Goal: Information Seeking & Learning: Learn about a topic

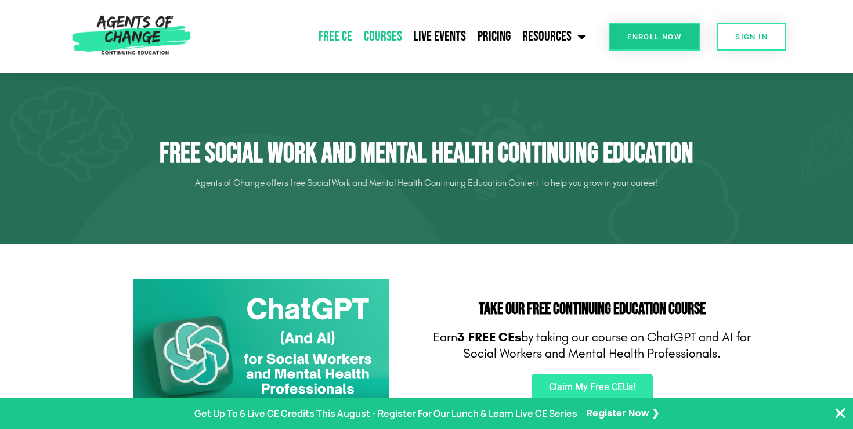
click at [395, 35] on link "Courses" at bounding box center [383, 36] width 50 height 29
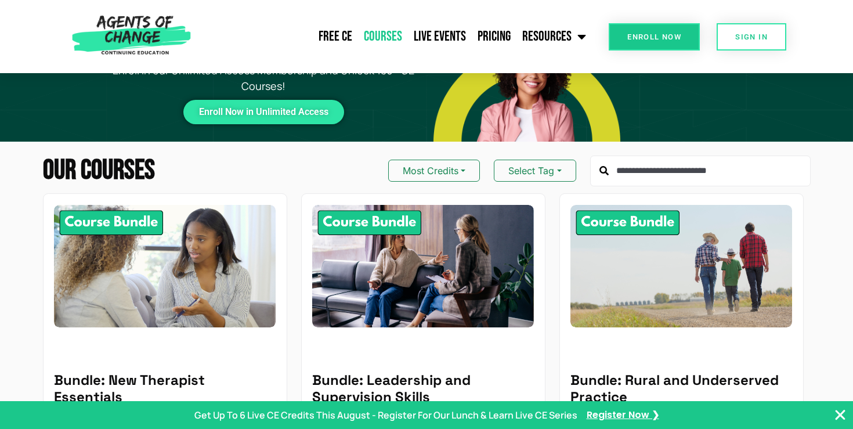
scroll to position [126, 0]
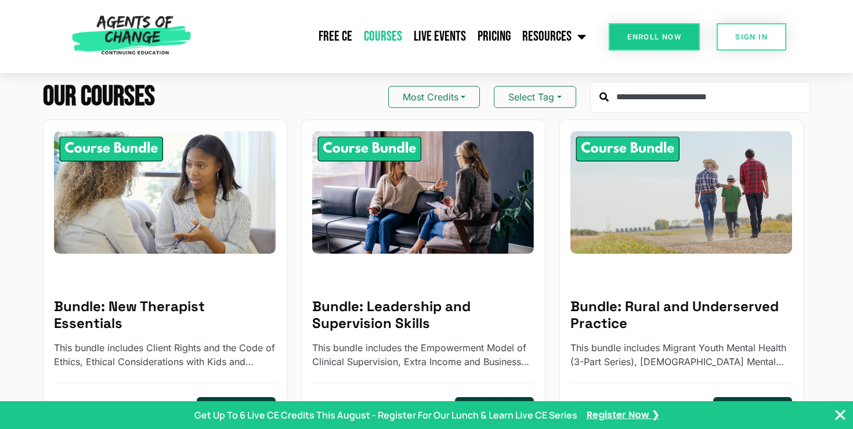
click at [665, 110] on input "text" at bounding box center [700, 97] width 220 height 31
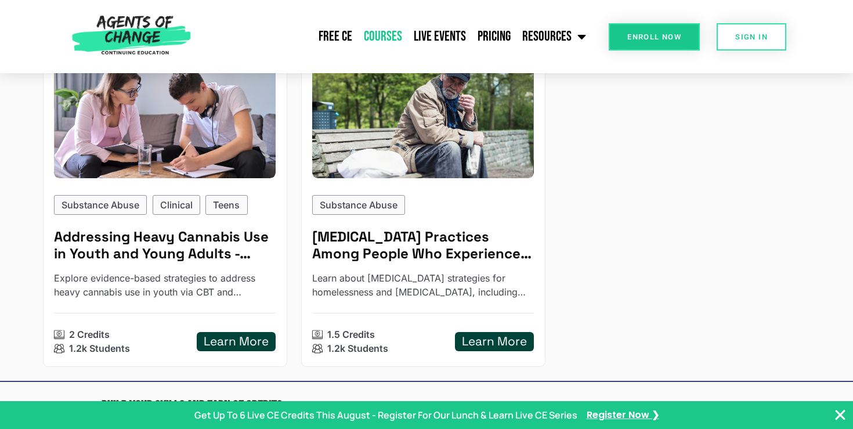
scroll to position [190, 0]
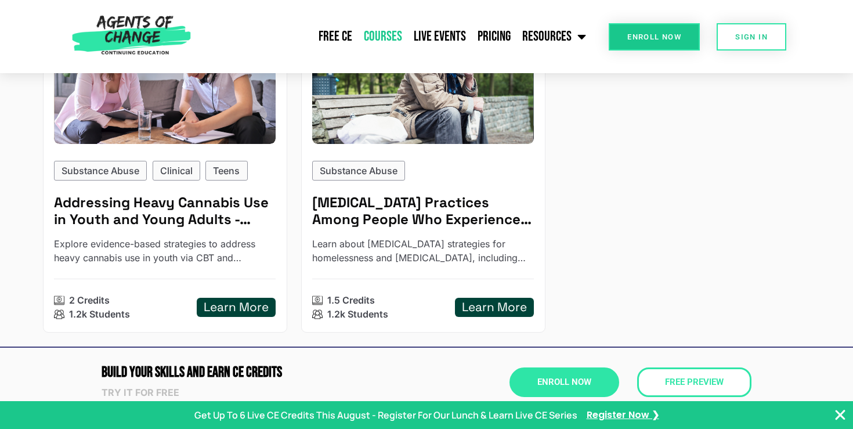
scroll to position [218, 0]
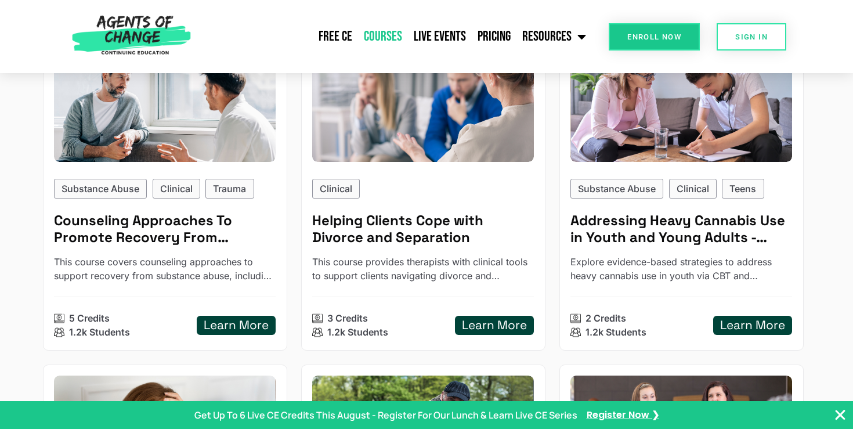
type input "*"
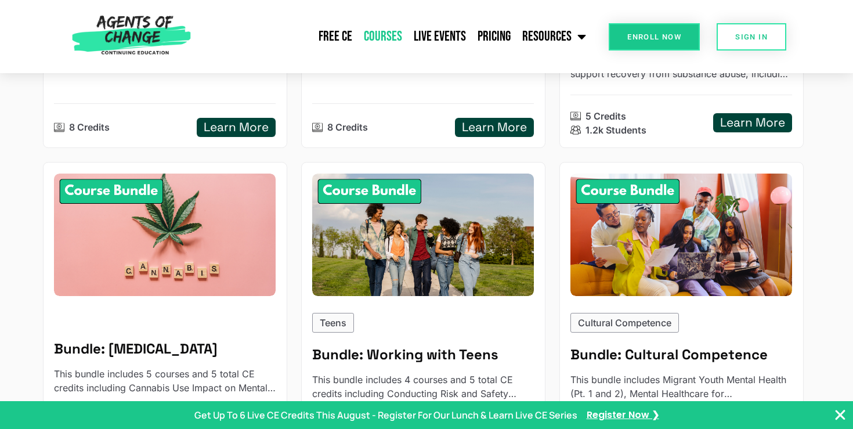
scroll to position [743, 0]
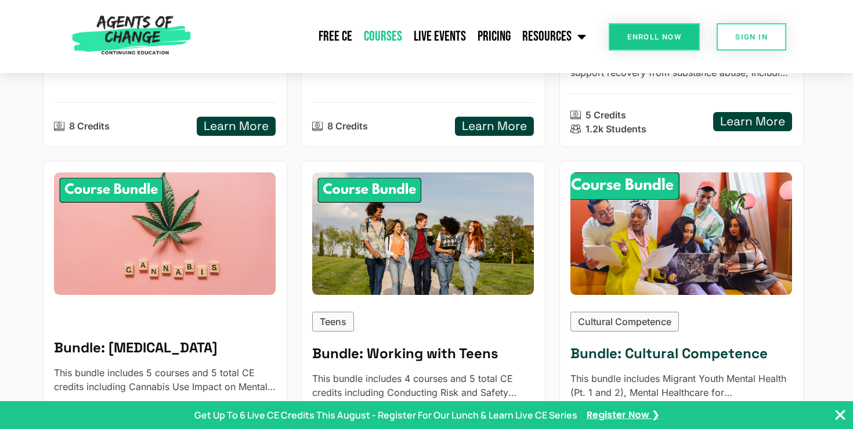
click at [673, 244] on img at bounding box center [681, 233] width 244 height 135
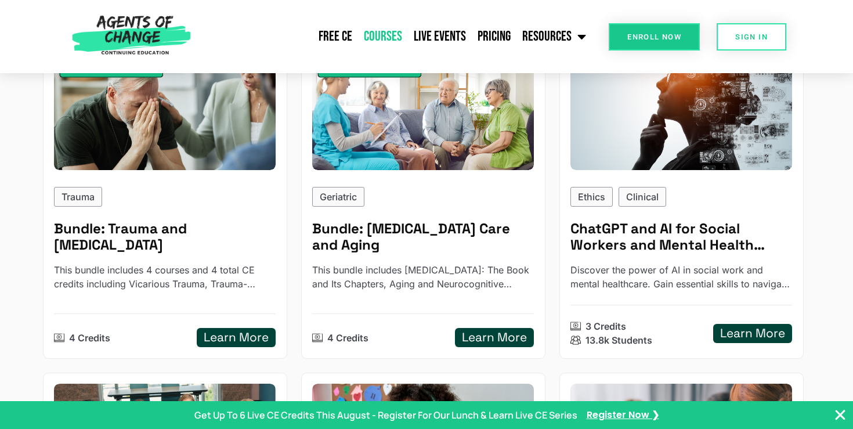
scroll to position [1179, 0]
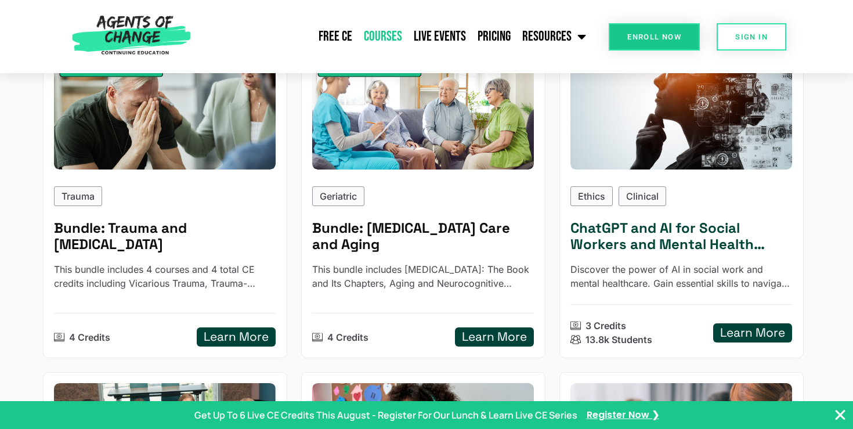
click at [630, 240] on h5 "ChatGPT and AI for Social Workers and Mental Health Professionals" at bounding box center [681, 237] width 222 height 34
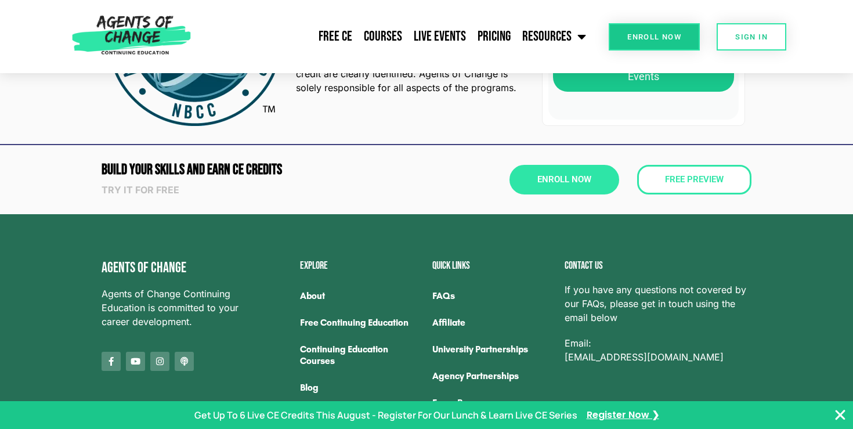
scroll to position [1816, 0]
